Goal: Complete application form

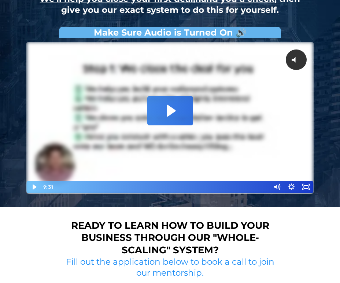
scroll to position [147, 0]
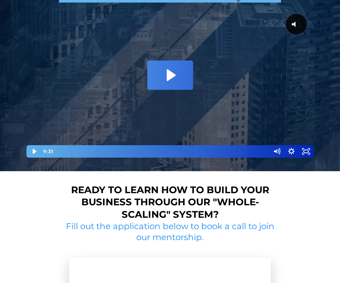
click at [167, 81] on icon "Play Video: David Choi - Whole-Scaling VSL V.2 (short)" at bounding box center [170, 74] width 46 height 29
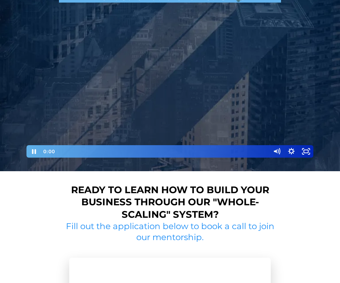
click at [167, 81] on div at bounding box center [170, 82] width 289 height 152
click at [162, 82] on div at bounding box center [170, 82] width 289 height 152
drag, startPoint x: 278, startPoint y: 108, endPoint x: 279, endPoint y: 128, distance: 19.9
click at [279, 128] on div "Volume" at bounding box center [276, 127] width 5 height 5
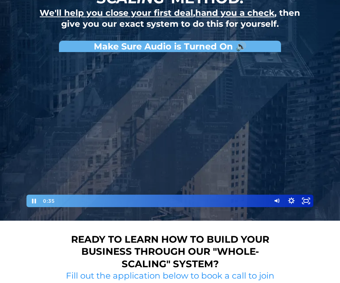
scroll to position [110, 0]
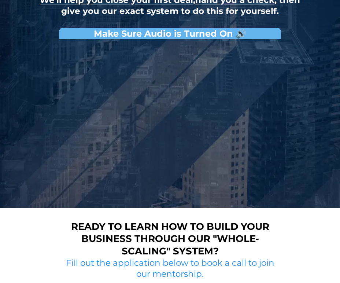
click at [161, 99] on div at bounding box center [170, 119] width 289 height 152
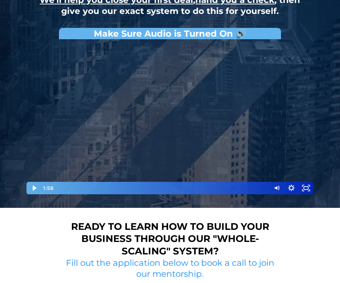
click at [177, 121] on div at bounding box center [170, 119] width 289 height 152
click at [176, 117] on div at bounding box center [170, 119] width 289 height 152
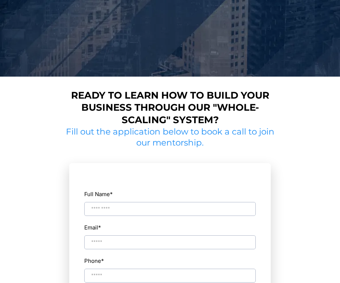
scroll to position [293, 0]
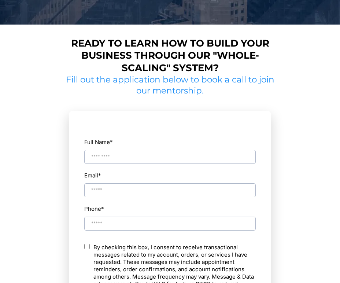
click at [149, 160] on input "Full Name *" at bounding box center [170, 157] width 172 height 14
type input "**********"
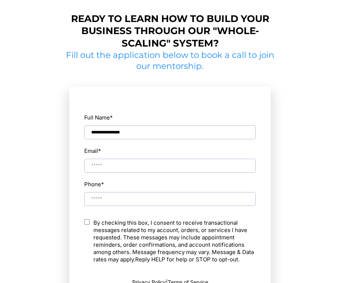
scroll to position [330, 0]
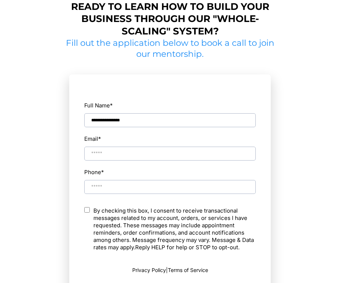
click at [149, 152] on input "Email *" at bounding box center [170, 154] width 172 height 14
type input "**********"
click at [137, 186] on input "Phone *" at bounding box center [170, 187] width 172 height 14
type input "*"
type input "**********"
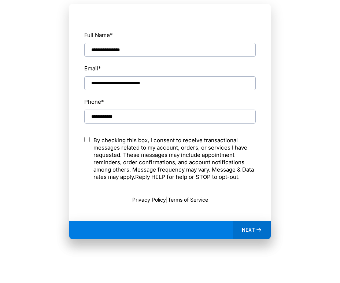
scroll to position [403, 0]
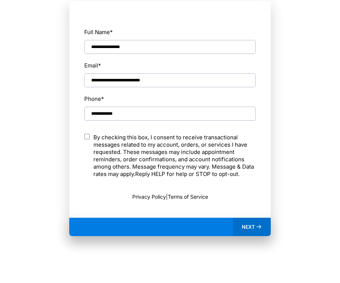
click at [260, 226] on icon at bounding box center [259, 226] width 4 height 3
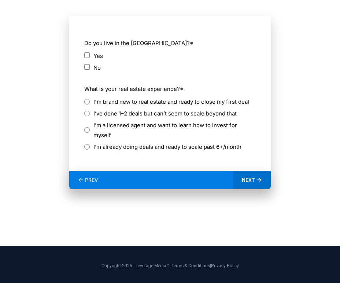
click at [96, 69] on label "No" at bounding box center [96, 68] width 7 height 10
click at [108, 103] on label "I'm brand new to real estate and ready to close my first deal" at bounding box center [171, 102] width 156 height 10
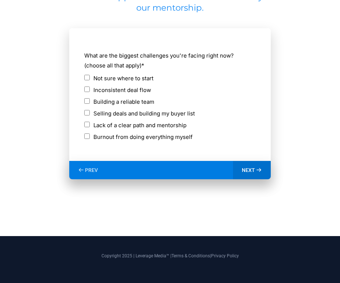
click at [126, 136] on label "Burnout from doing everything myself" at bounding box center [142, 137] width 99 height 10
click at [121, 116] on label "Selling deals and building my buyer list" at bounding box center [144, 114] width 102 height 10
click at [241, 167] on div "NEXT" at bounding box center [252, 170] width 38 height 18
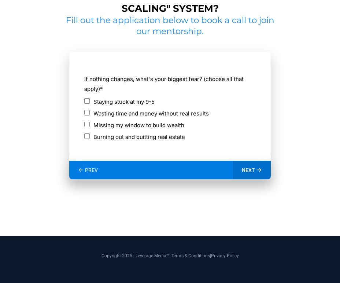
scroll to position [353, 0]
click at [115, 103] on label "Staying stuck at my 9-5" at bounding box center [123, 102] width 61 height 10
click at [246, 172] on span "NEXT" at bounding box center [248, 170] width 13 height 7
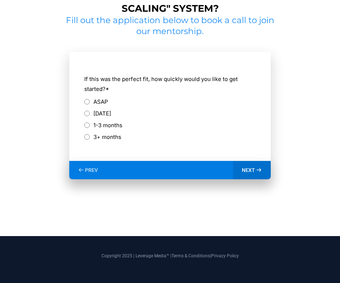
click at [97, 102] on label "ASAP" at bounding box center [100, 102] width 15 height 10
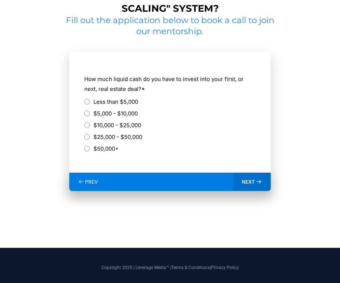
click at [113, 102] on label "Less than $5,000" at bounding box center [115, 102] width 45 height 10
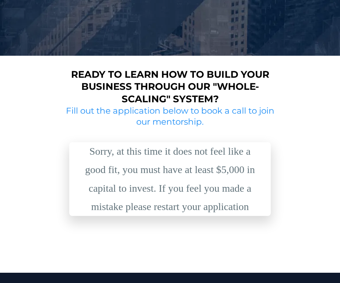
scroll to position [299, 0]
